Goal: Check status: Check status

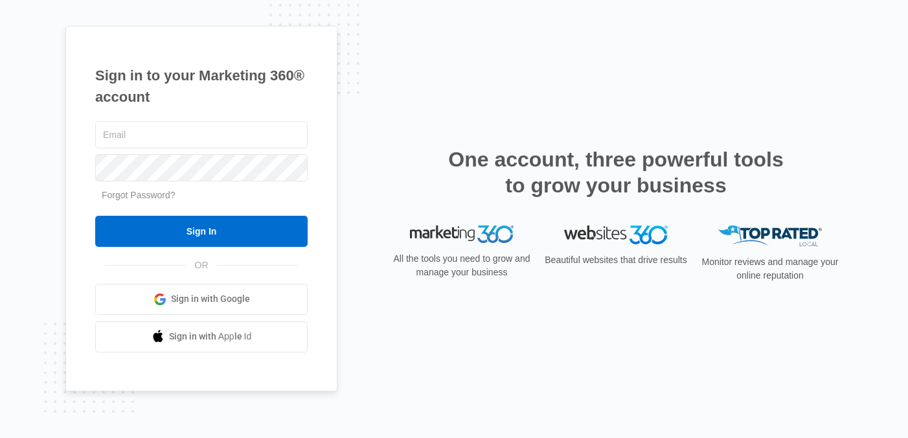
type input "[PERSON_NAME][EMAIL_ADDRESS][PERSON_NAME][DOMAIN_NAME]"
click at [177, 284] on link "Sign in with Google" at bounding box center [201, 299] width 212 height 31
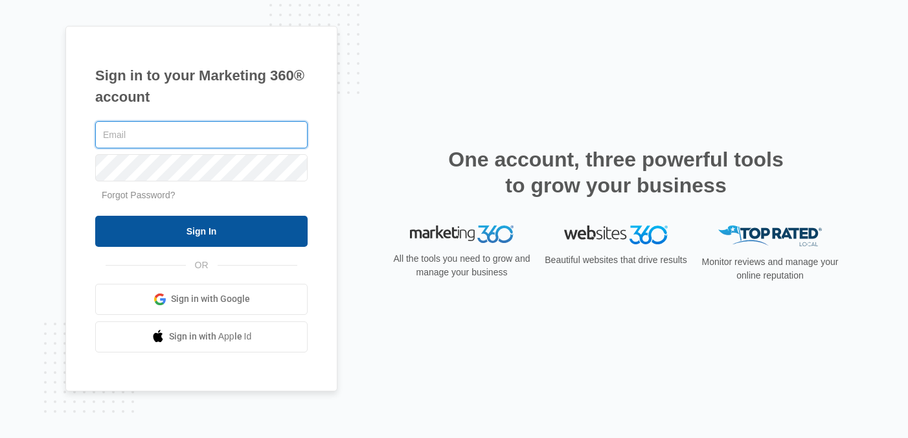
type input "[PERSON_NAME][EMAIL_ADDRESS][PERSON_NAME][DOMAIN_NAME]"
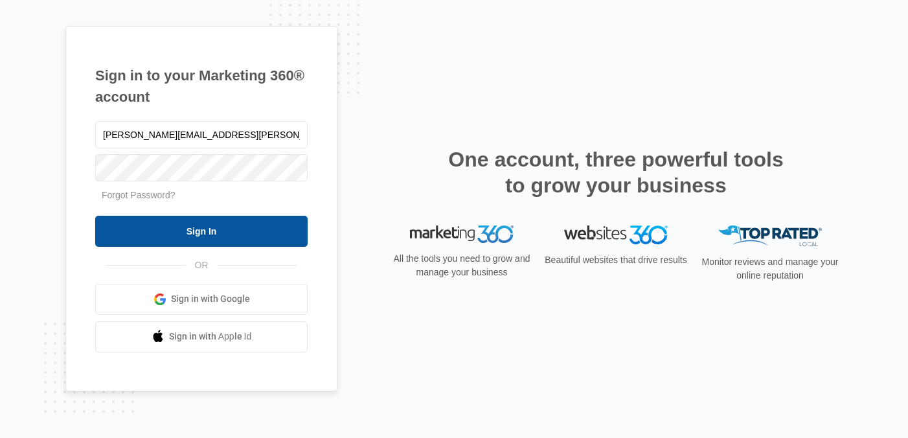
click at [193, 237] on input "Sign In" at bounding box center [201, 231] width 212 height 31
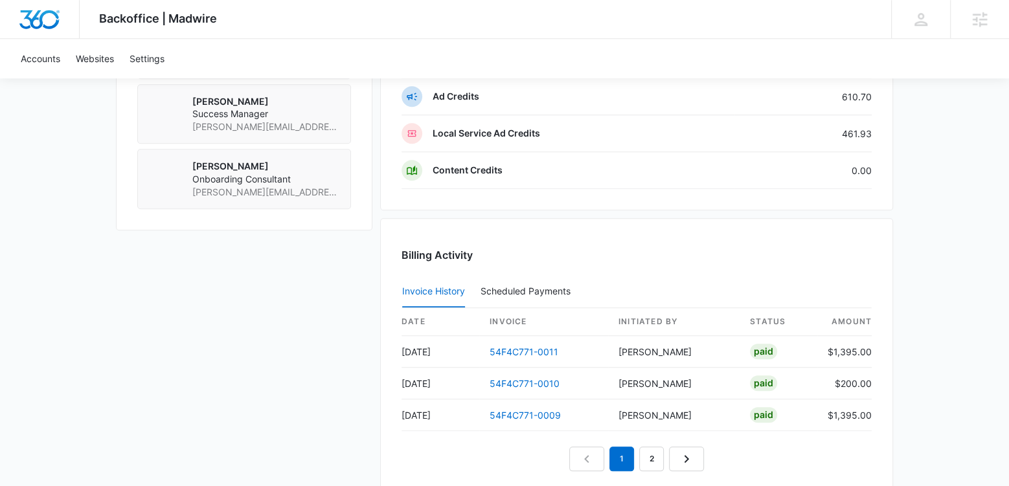
scroll to position [1098, 0]
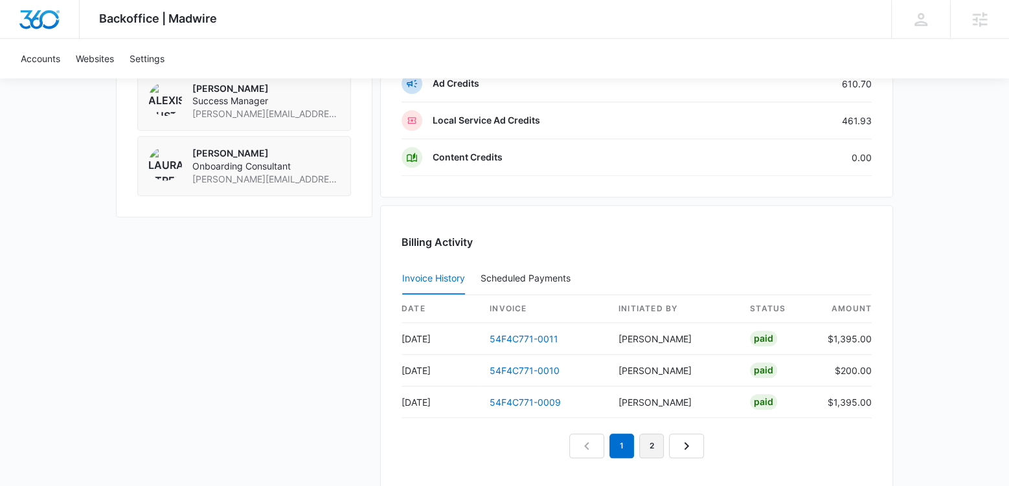
click at [653, 436] on link "2" at bounding box center [651, 446] width 25 height 25
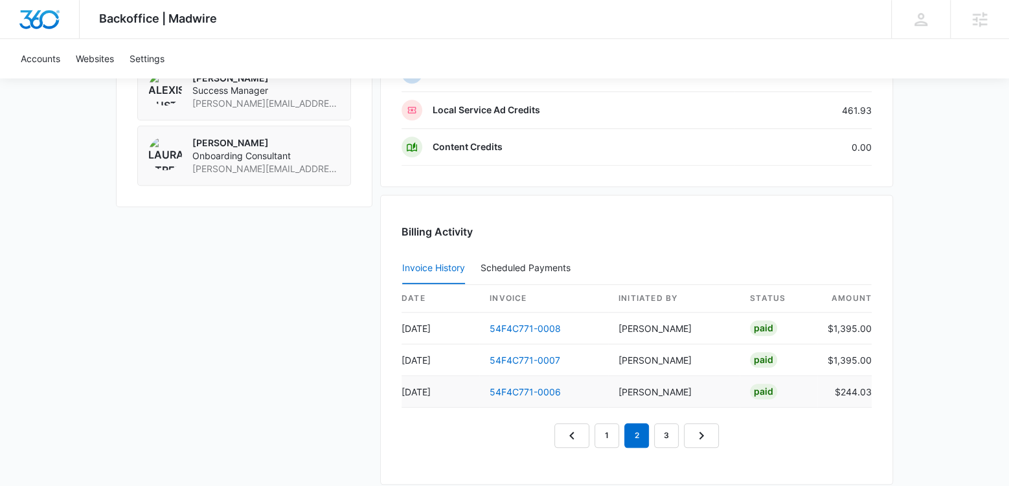
scroll to position [1116, 0]
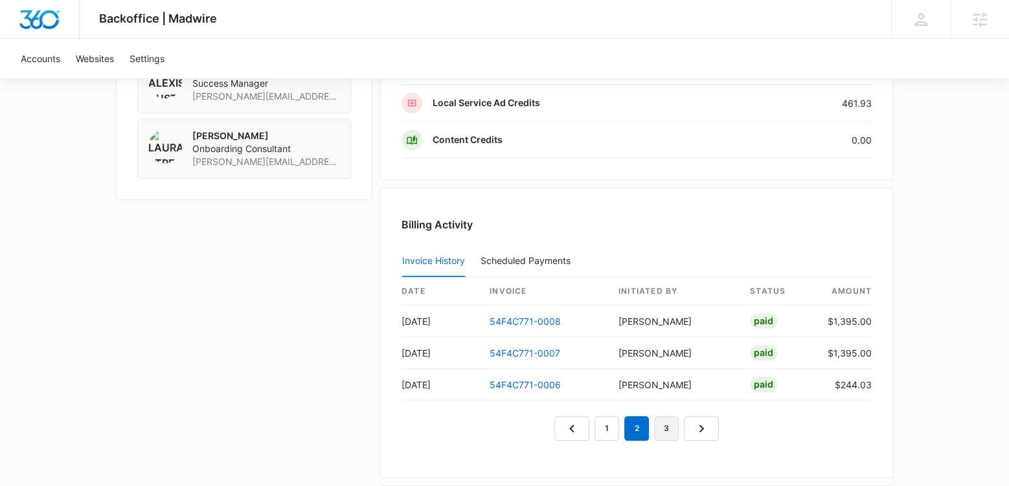
click at [665, 416] on link "3" at bounding box center [666, 428] width 25 height 25
click at [682, 421] on link "4" at bounding box center [681, 428] width 25 height 25
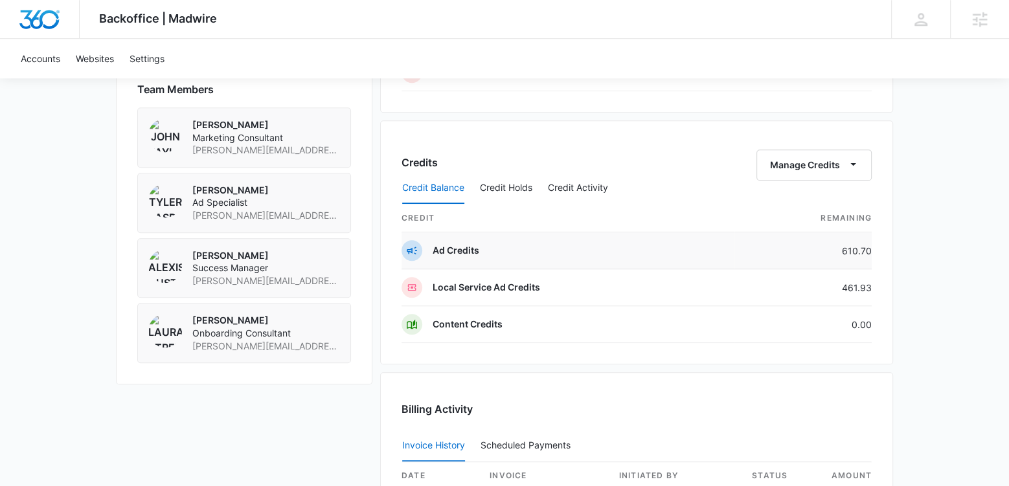
scroll to position [918, 0]
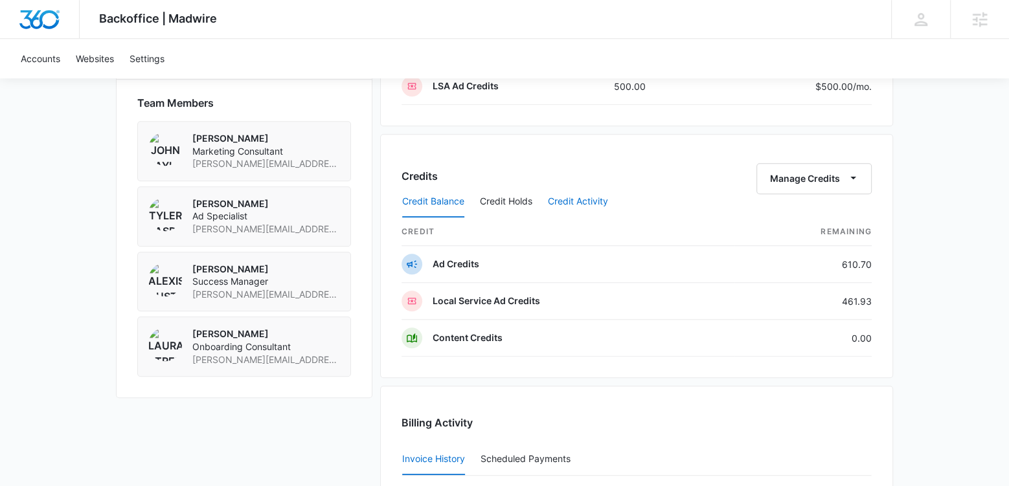
click at [563, 196] on button "Credit Activity" at bounding box center [578, 201] width 60 height 31
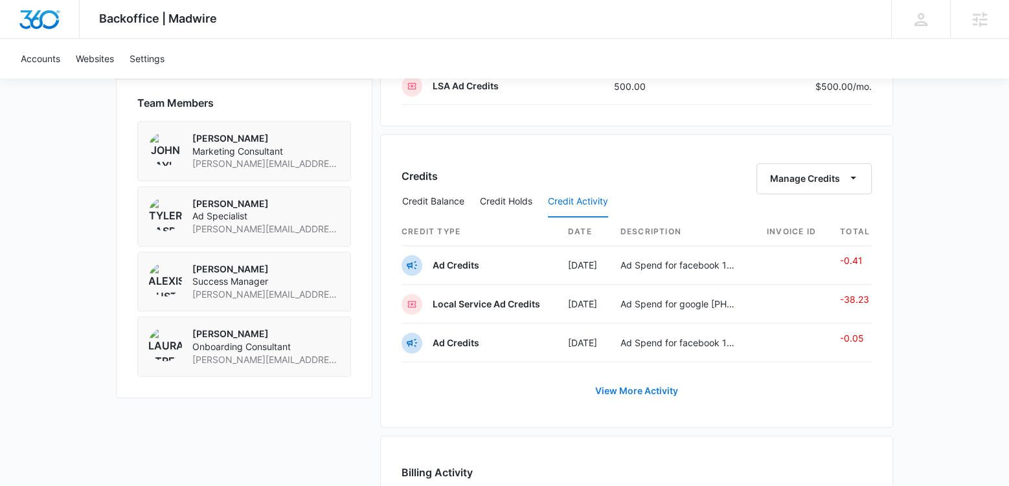
click at [613, 382] on link "View More Activity" at bounding box center [636, 391] width 109 height 31
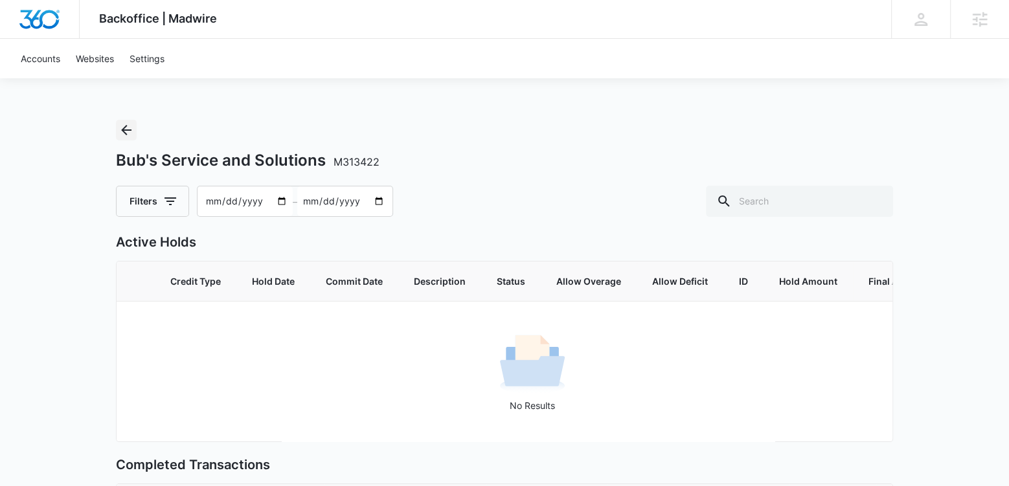
click at [127, 131] on icon "Back" at bounding box center [126, 130] width 16 height 16
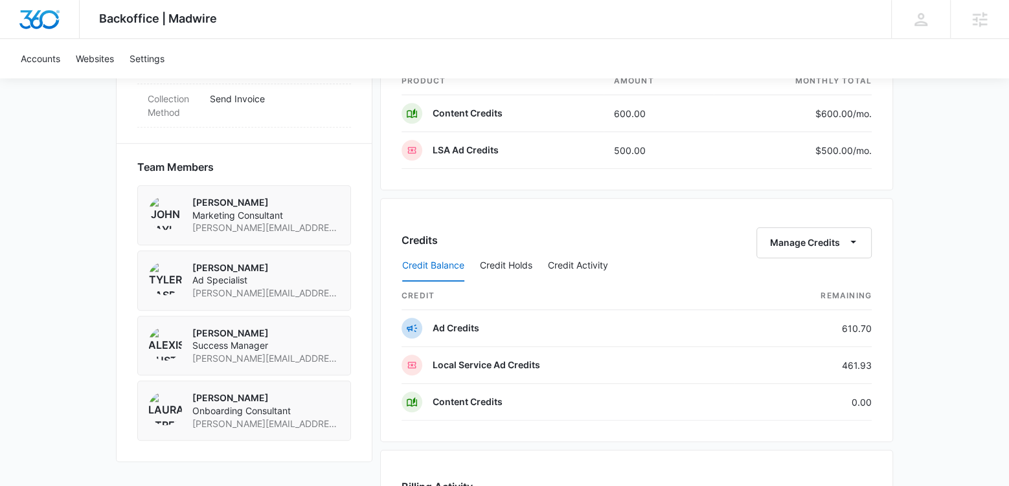
scroll to position [839, 0]
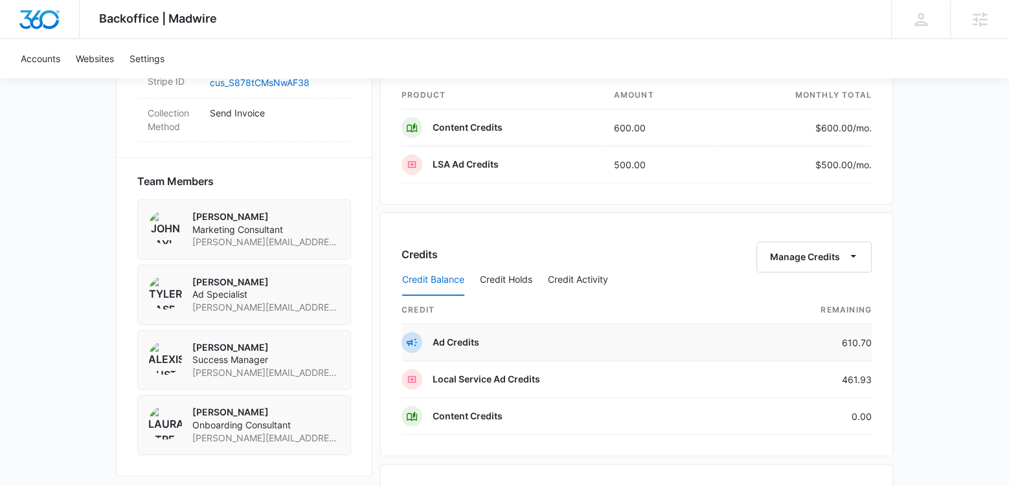
click at [469, 337] on p "Ad Credits" at bounding box center [456, 342] width 47 height 13
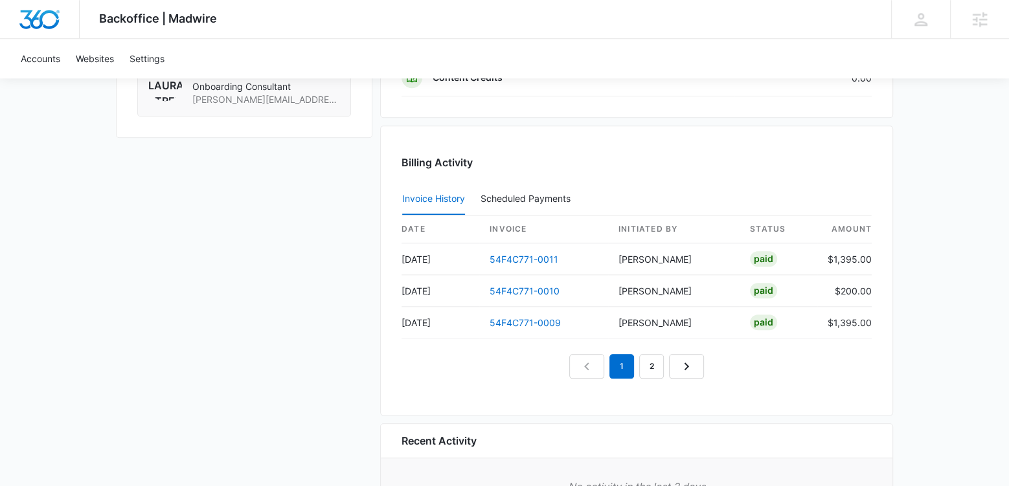
scroll to position [1195, 0]
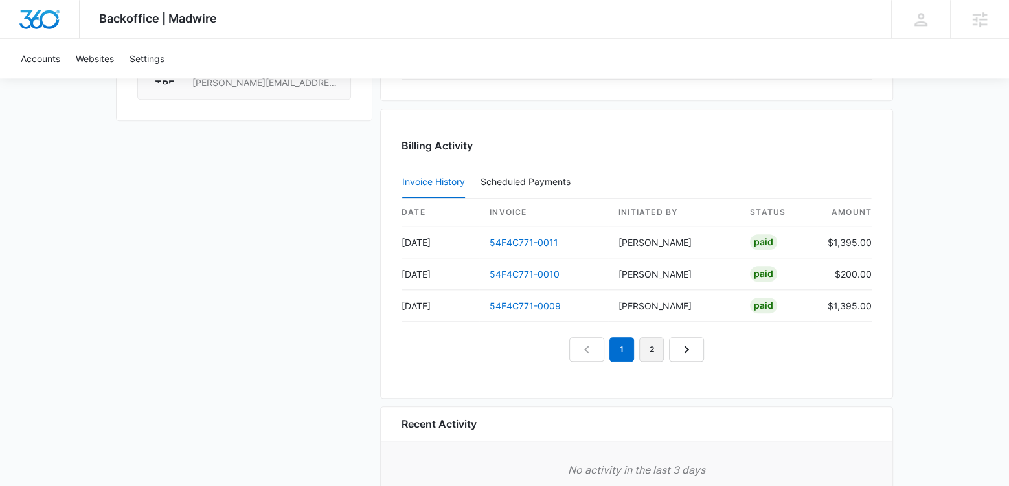
click at [648, 337] on link "2" at bounding box center [651, 349] width 25 height 25
click at [662, 345] on link "3" at bounding box center [666, 349] width 25 height 25
click at [675, 341] on link "4" at bounding box center [681, 349] width 25 height 25
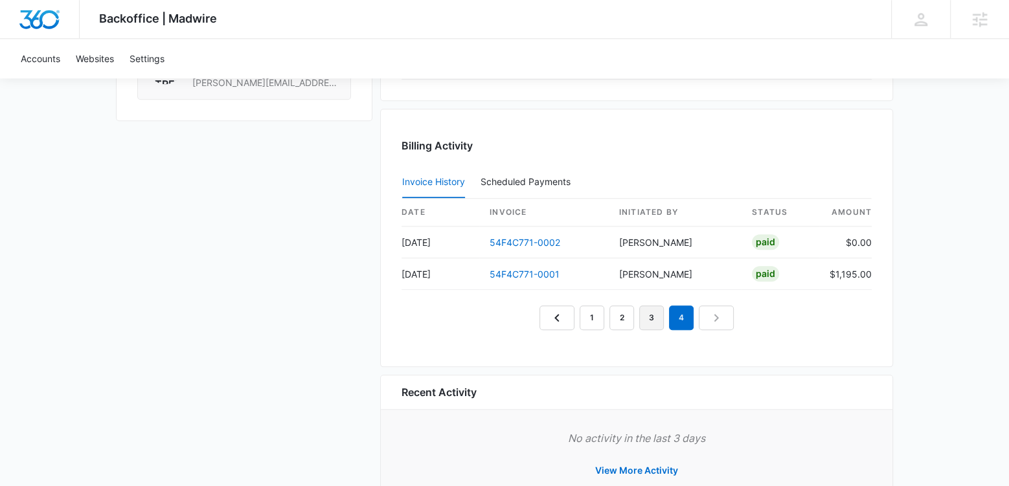
click at [653, 312] on link "3" at bounding box center [651, 318] width 25 height 25
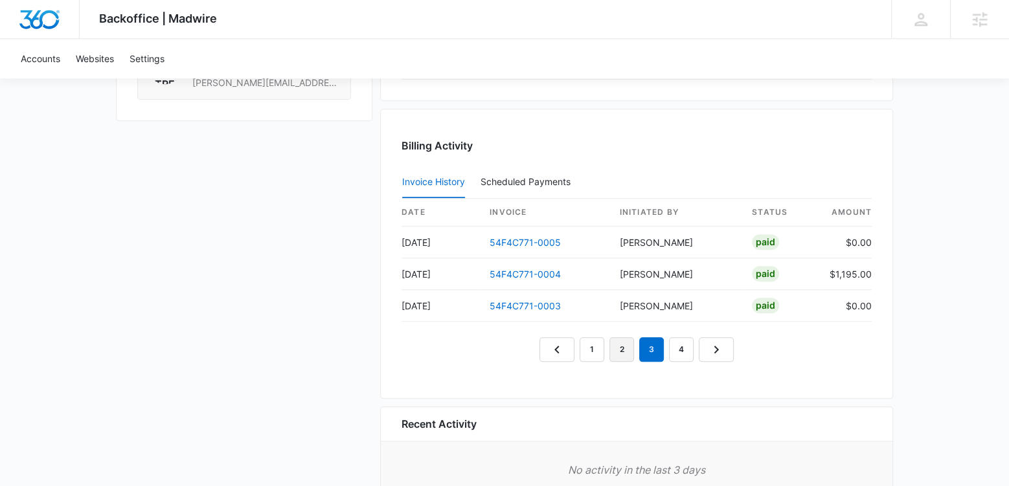
click at [624, 337] on link "2" at bounding box center [621, 349] width 25 height 25
click at [598, 337] on link "1" at bounding box center [592, 349] width 25 height 25
click at [458, 350] on div "1 2 3 4" at bounding box center [636, 349] width 470 height 25
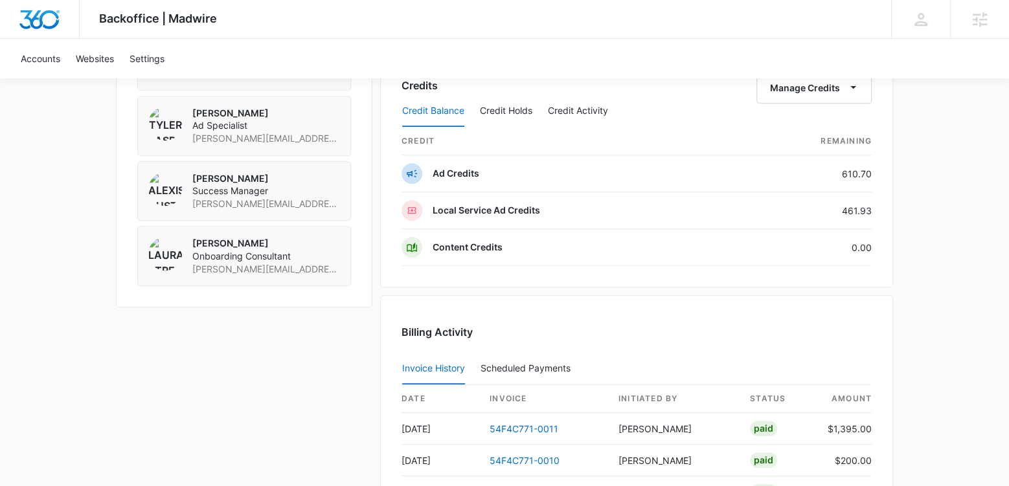
scroll to position [1004, 0]
